Goal: Information Seeking & Learning: Check status

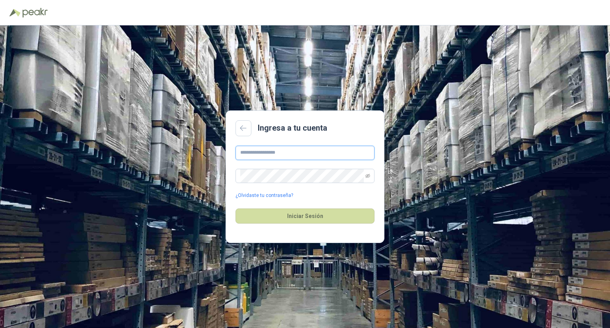
click at [280, 151] on input "text" at bounding box center [304, 153] width 139 height 14
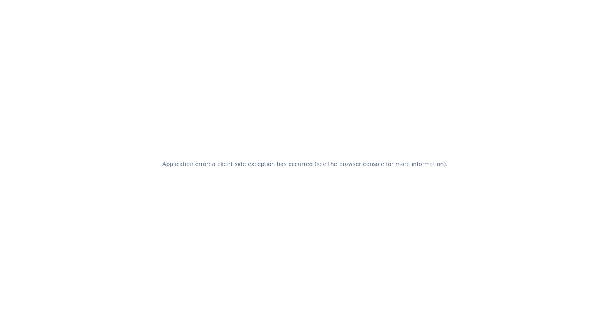
click at [191, 165] on h2 "Application error: a client-side exception has occurred (see the browser consol…" at bounding box center [304, 163] width 285 height 11
click at [171, 178] on div "Application error: a client-side exception has occurred (see the browser consol…" at bounding box center [305, 164] width 610 height 328
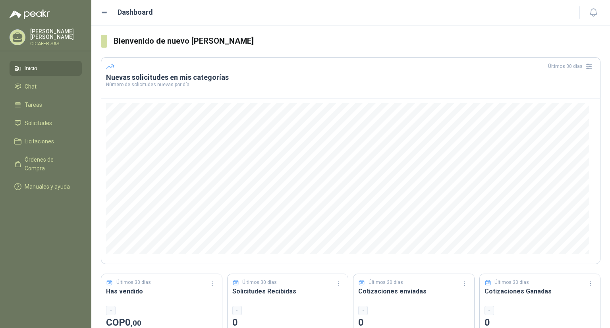
click at [277, 301] on div "Últimos 30 días Solicitudes Recibidas - 0 Frente a los 30 días anteriores" at bounding box center [288, 308] width 122 height 69
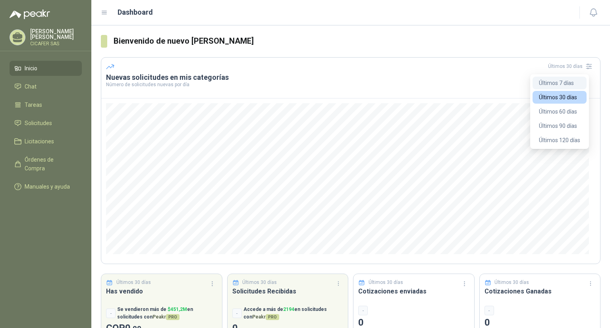
click at [566, 80] on button "Últimos 7 días" at bounding box center [560, 83] width 54 height 13
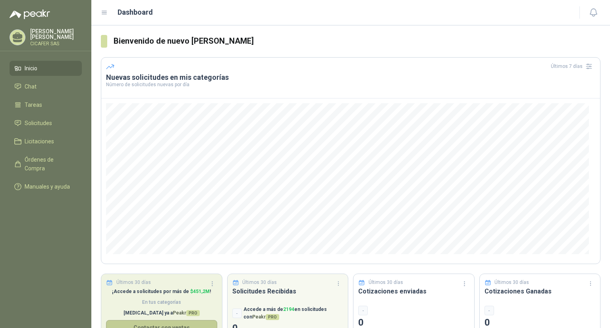
click at [174, 322] on button "Contactar con ventas" at bounding box center [161, 327] width 111 height 15
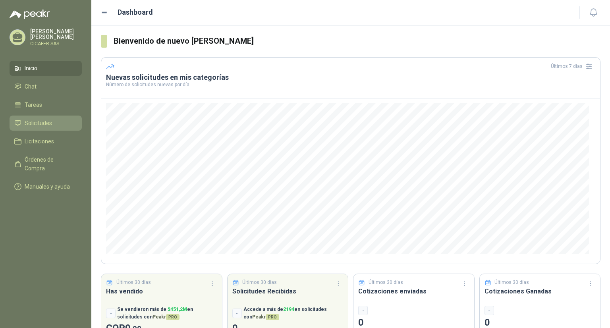
click at [54, 122] on li "Solicitudes" at bounding box center [45, 123] width 63 height 9
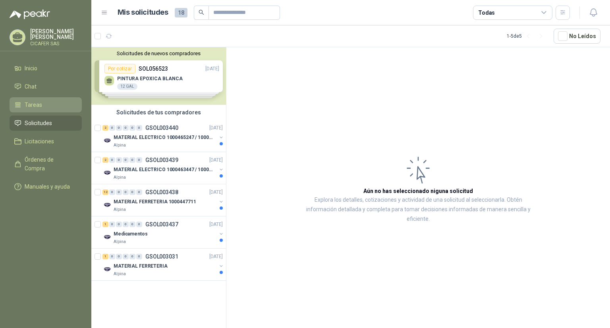
click at [42, 105] on li "Tareas" at bounding box center [45, 104] width 63 height 9
click at [36, 120] on span "Solicitudes" at bounding box center [38, 123] width 27 height 9
click at [165, 131] on div "2 0 0 0 0 0 GSOL003440 09/04/25" at bounding box center [163, 128] width 122 height 10
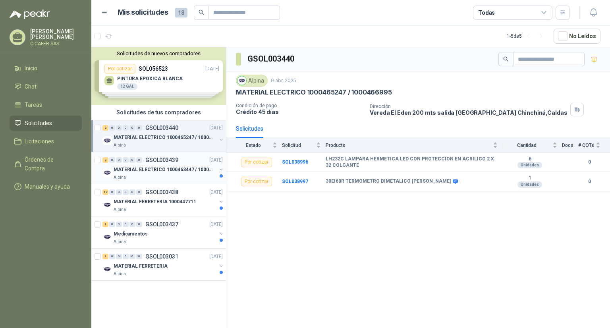
click at [165, 170] on p "MATERIAL ELECTRICO 1000463447 / 1000465800" at bounding box center [163, 170] width 99 height 8
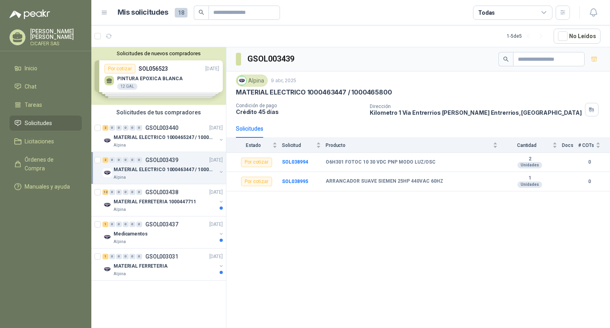
drag, startPoint x: 416, startPoint y: 272, endPoint x: 610, endPoint y: 233, distance: 197.4
click at [610, 233] on div "GSOL003439 Alpina 9 abr, 2025 MATERIAL ELECTRICO 1000463447 / 1000465800 Condic…" at bounding box center [418, 189] width 384 height 284
click at [453, 248] on div "GSOL003439 Alpina 9 abr, 2025 MATERIAL ELECTRICO 1000463447 / 1000465800 Condic…" at bounding box center [418, 189] width 384 height 284
click at [162, 194] on p "GSOL003438" at bounding box center [161, 192] width 33 height 6
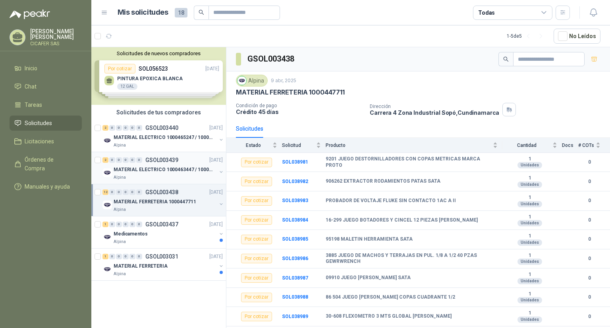
click at [145, 164] on link "2 0 0 0 0 0 GSOL003439 09/04/25 MATERIAL ELECTRICO 1000463447 / 1000465800 Alpi…" at bounding box center [163, 167] width 122 height 25
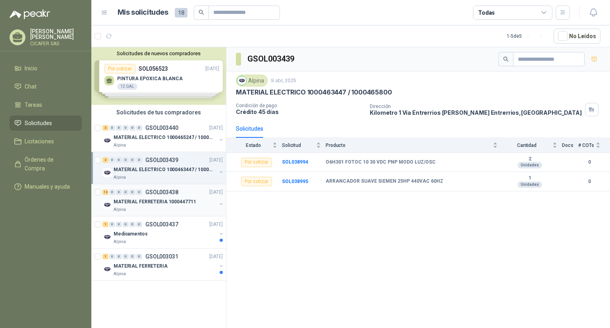
click at [165, 194] on p "GSOL003438" at bounding box center [161, 192] width 33 height 6
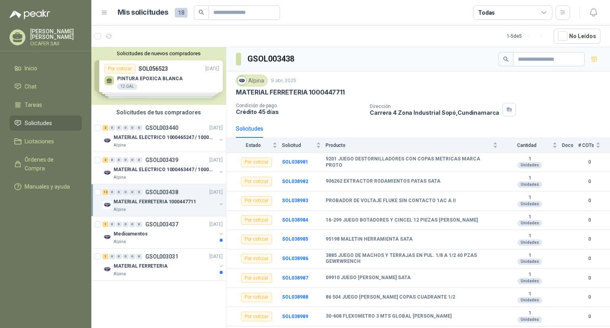
click at [156, 77] on div "Solicitudes de nuevos compradores Por cotizar SOL056523 17/09/25 PINTURA EPOXIC…" at bounding box center [158, 76] width 135 height 58
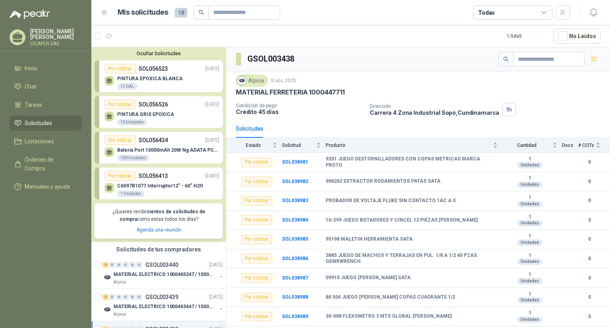
click at [154, 70] on p "SOL056523" at bounding box center [153, 68] width 29 height 9
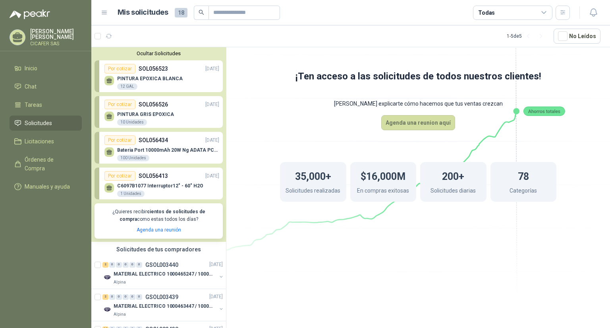
click at [127, 67] on div "Por cotizar" at bounding box center [119, 69] width 31 height 10
click at [580, 77] on icon at bounding box center [418, 135] width 445 height 375
click at [147, 75] on div "PINTURA EPOXICA BLANCA 12 GAL" at bounding box center [161, 81] width 115 height 17
click at [163, 186] on p "C6097B1077 Interruptor12" - 60" H2O" at bounding box center [160, 186] width 86 height 6
click at [120, 173] on div "Por cotizar" at bounding box center [119, 176] width 31 height 10
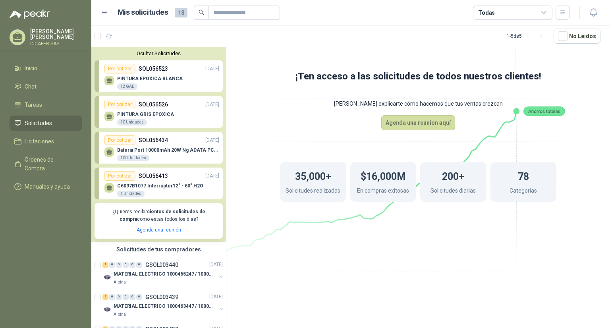
click at [165, 178] on p "SOL056413" at bounding box center [153, 176] width 29 height 9
click at [107, 187] on icon at bounding box center [109, 187] width 6 height 4
click at [140, 231] on link "Agenda una reunión" at bounding box center [159, 230] width 44 height 6
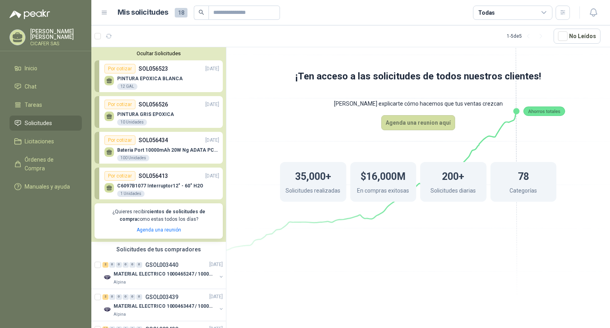
click at [149, 76] on p "PINTURA EPOXICA BLANCA" at bounding box center [150, 79] width 66 height 6
click at [125, 71] on div "Por cotizar" at bounding box center [119, 69] width 31 height 10
click at [190, 70] on div "Por cotizar SOL056523 17/09/25" at bounding box center [161, 69] width 115 height 10
